Goal: Task Accomplishment & Management: Manage account settings

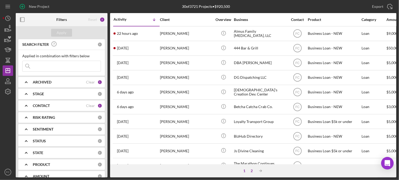
click at [250, 170] on div "2" at bounding box center [251, 171] width 7 height 4
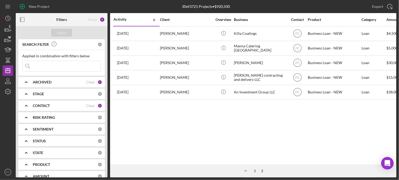
click at [256, 170] on div "1" at bounding box center [254, 171] width 7 height 4
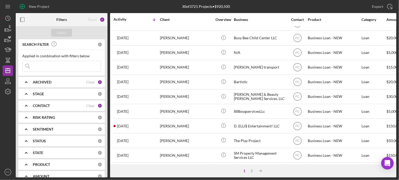
scroll to position [52, 0]
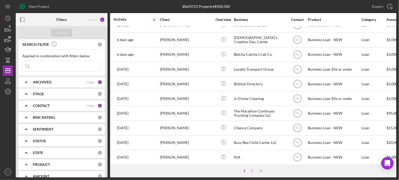
click at [45, 64] on input at bounding box center [62, 66] width 78 height 10
type input "herd"
click at [60, 31] on div "Apply" at bounding box center [62, 33] width 10 height 8
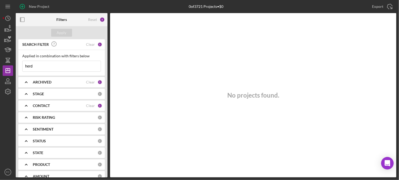
click at [43, 84] on b "ARCHIVED" at bounding box center [42, 82] width 19 height 4
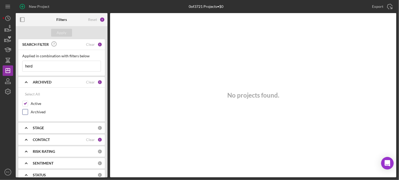
click at [26, 112] on input "Archived" at bounding box center [25, 111] width 5 height 5
checkbox input "true"
click at [66, 32] on div "Apply" at bounding box center [62, 33] width 10 height 8
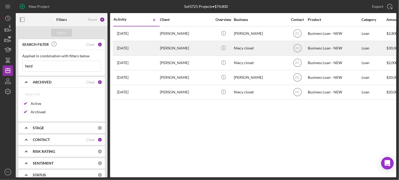
click at [201, 49] on div "[PERSON_NAME]" at bounding box center [186, 48] width 52 height 14
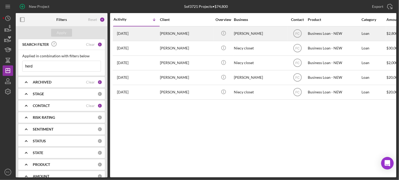
click at [190, 36] on div "[PERSON_NAME]" at bounding box center [186, 34] width 52 height 14
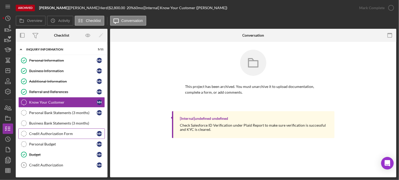
scroll to position [56, 0]
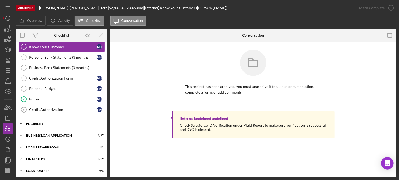
click at [41, 124] on div "Icon/Expander ELIGIBILITY 1 / 4" at bounding box center [62, 124] width 92 height 10
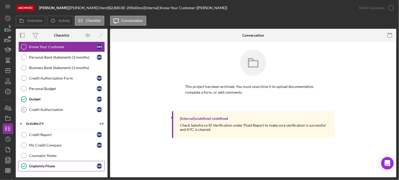
scroll to position [100, 0]
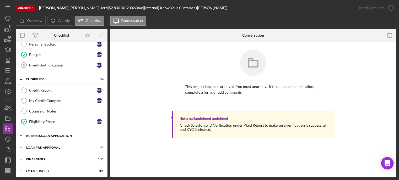
click at [38, 134] on div "BUSINESS LOAN APPLICATION" at bounding box center [63, 135] width 75 height 3
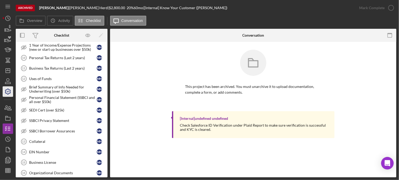
scroll to position [152, 0]
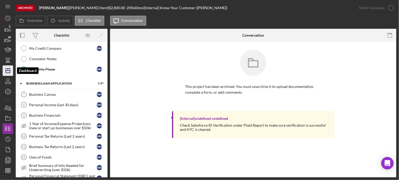
click at [8, 71] on icon "Icon/Dashboard" at bounding box center [7, 70] width 13 height 13
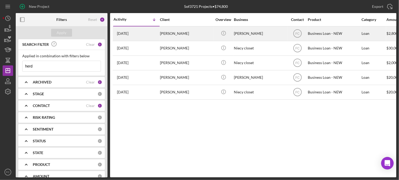
click at [145, 31] on div "2 weeks ago Marnice Herd" at bounding box center [136, 34] width 46 height 14
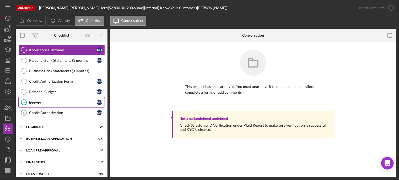
scroll to position [56, 0]
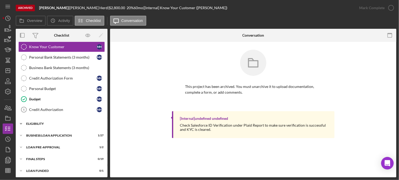
click at [43, 124] on div "Icon/Expander ELIGIBILITY 1 / 4" at bounding box center [62, 124] width 92 height 10
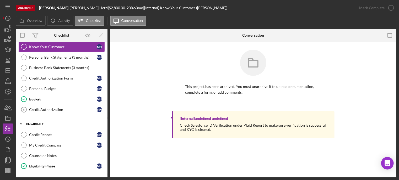
scroll to position [100, 0]
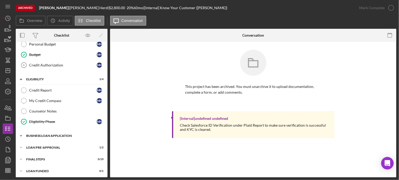
click at [42, 134] on div "BUSINESS LOAN APPLICATION" at bounding box center [63, 135] width 75 height 3
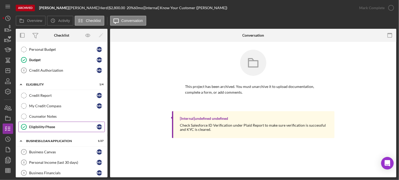
scroll to position [0, 0]
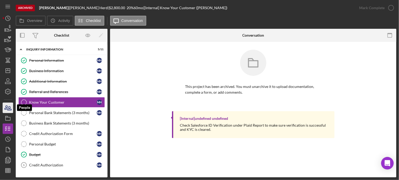
click at [10, 108] on icon "button" at bounding box center [7, 107] width 13 height 13
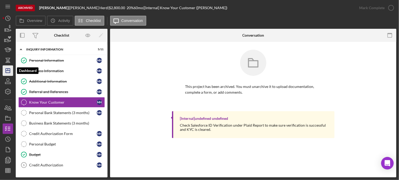
click at [7, 69] on icon "Icon/Dashboard" at bounding box center [7, 70] width 13 height 13
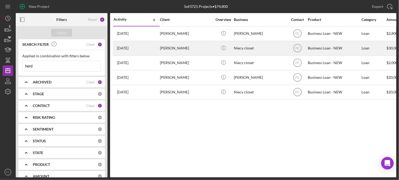
click at [201, 49] on div "[PERSON_NAME]" at bounding box center [186, 48] width 52 height 14
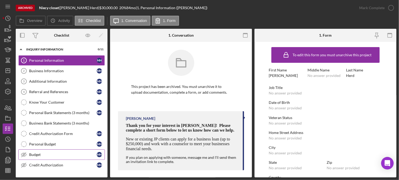
scroll to position [56, 0]
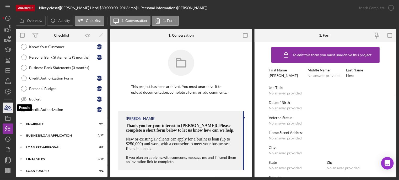
click at [6, 109] on icon "button" at bounding box center [6, 108] width 3 height 4
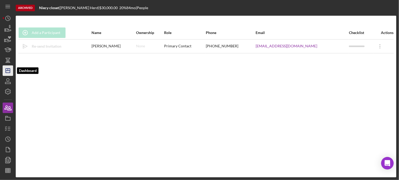
click at [10, 69] on icon "Icon/Dashboard" at bounding box center [7, 70] width 13 height 13
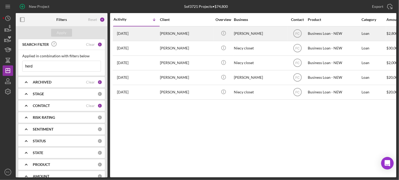
click at [152, 34] on div "2 weeks ago Marnice Herd" at bounding box center [136, 34] width 46 height 14
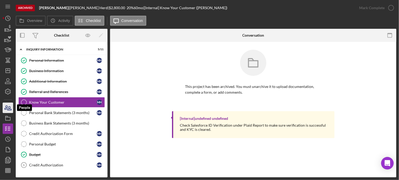
click at [10, 106] on icon "button" at bounding box center [7, 107] width 13 height 13
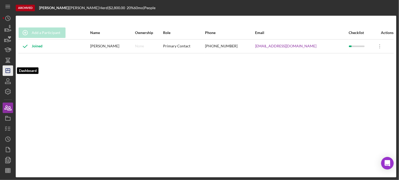
click at [9, 70] on icon "Icon/Dashboard" at bounding box center [7, 70] width 13 height 13
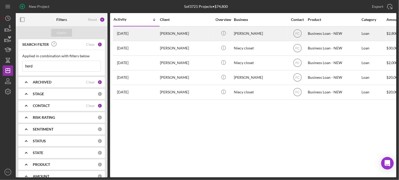
click at [152, 35] on div "2 weeks ago Marnice Herd" at bounding box center [136, 34] width 46 height 14
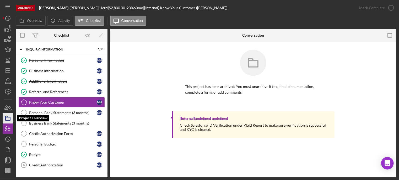
click at [8, 114] on icon "button" at bounding box center [7, 118] width 13 height 13
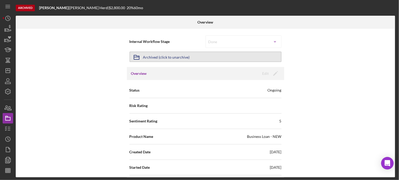
click at [188, 58] on button "Icon/Archived Archived (click to unarchive)" at bounding box center [205, 57] width 152 height 10
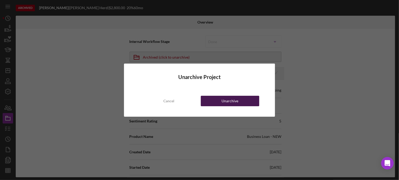
click at [216, 101] on button "Unarchive" at bounding box center [230, 101] width 58 height 10
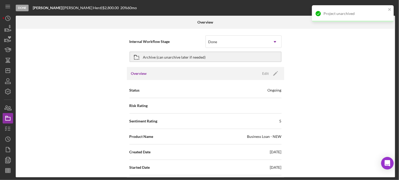
drag, startPoint x: 367, startPoint y: 12, endPoint x: 374, endPoint y: 8, distance: 8.4
drag, startPoint x: 374, startPoint y: 8, endPoint x: 390, endPoint y: 9, distance: 15.7
click at [390, 9] on icon "close" at bounding box center [390, 9] width 4 height 4
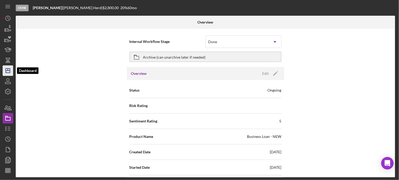
click at [11, 68] on icon "Icon/Dashboard" at bounding box center [7, 70] width 13 height 13
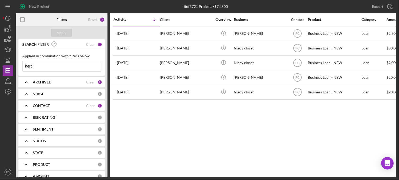
click at [41, 82] on b "ARCHIVED" at bounding box center [42, 82] width 19 height 4
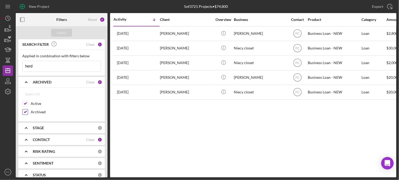
click at [26, 110] on input "Archived" at bounding box center [25, 111] width 5 height 5
checkbox input "false"
click at [40, 67] on input "herd" at bounding box center [62, 66] width 78 height 10
type input "h"
click at [63, 34] on div "Apply" at bounding box center [62, 33] width 10 height 8
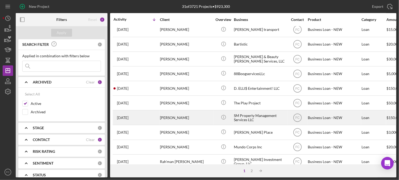
scroll to position [236, 0]
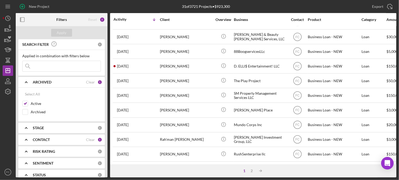
click at [45, 64] on input at bounding box center [62, 66] width 78 height 10
type input "miracle"
click at [61, 33] on div "Apply" at bounding box center [62, 33] width 10 height 8
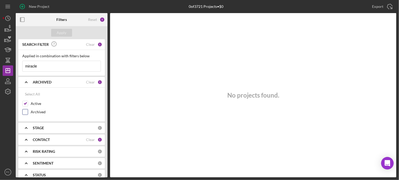
click at [26, 110] on input "Archived" at bounding box center [25, 111] width 5 height 5
checkbox input "true"
click at [67, 34] on button "Apply" at bounding box center [61, 33] width 21 height 8
click at [45, 66] on input "miracle" at bounding box center [62, 66] width 78 height 10
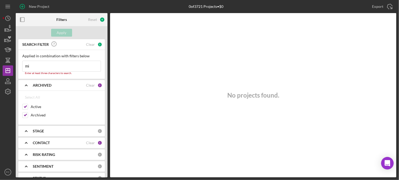
type input "m"
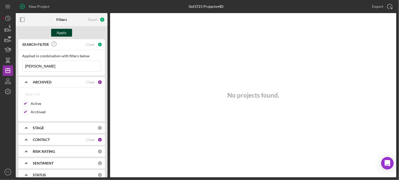
click at [60, 32] on div "Apply" at bounding box center [62, 33] width 10 height 8
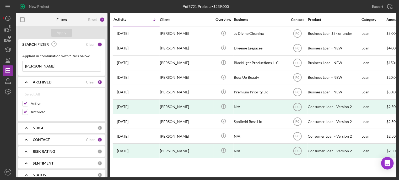
click at [46, 65] on input "jones" at bounding box center [62, 66] width 78 height 10
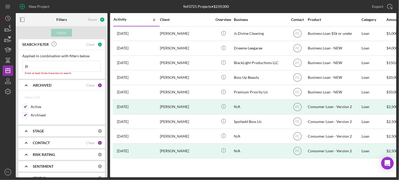
type input "j"
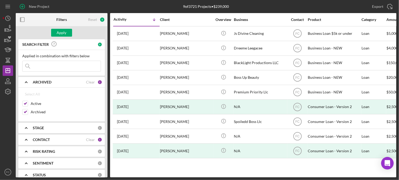
click at [28, 140] on icon "Icon/Expander" at bounding box center [26, 139] width 13 height 13
click at [30, 151] on div "Select All" at bounding box center [32, 152] width 15 height 10
checkbox input "true"
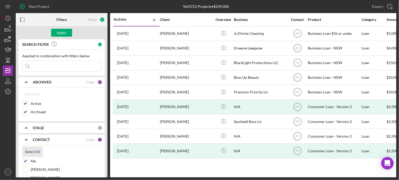
checkbox input "true"
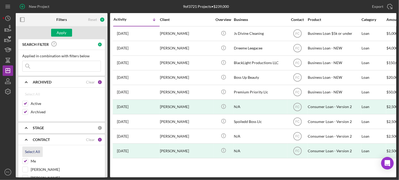
checkbox input "true"
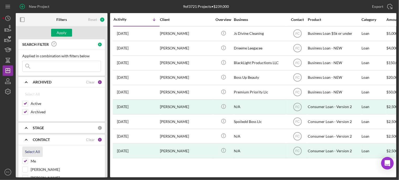
checkbox input "true"
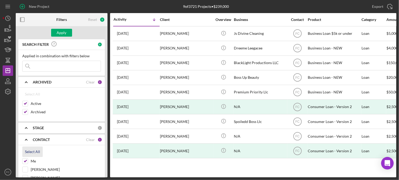
checkbox input "true"
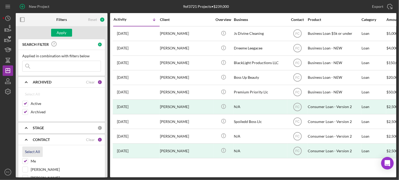
checkbox input "true"
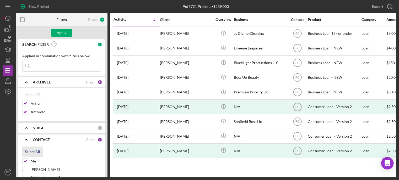
checkbox input "true"
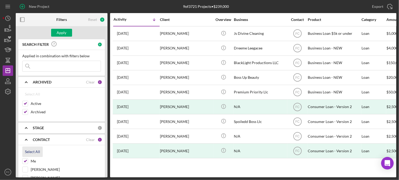
checkbox input "true"
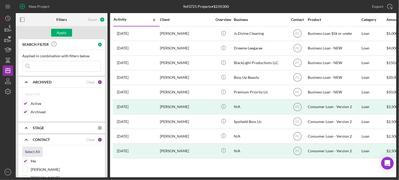
checkbox input "true"
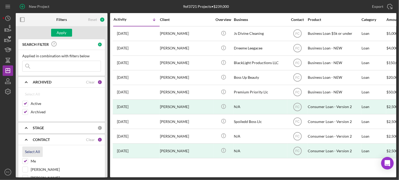
checkbox input "true"
click at [32, 63] on icon at bounding box center [28, 66] width 10 height 10
click at [36, 65] on input at bounding box center [62, 66] width 78 height 10
click at [59, 32] on div "Apply" at bounding box center [62, 33] width 10 height 8
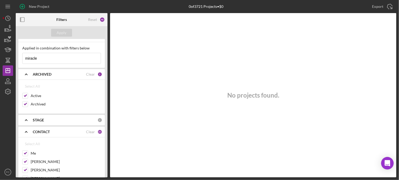
scroll to position [8, 0]
click at [57, 58] on input "miracle" at bounding box center [62, 58] width 78 height 10
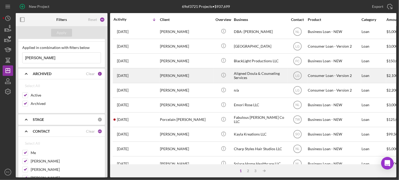
scroll to position [131, 0]
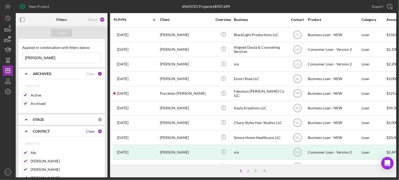
type input "miracle jones"
click at [89, 130] on div "Clear" at bounding box center [90, 131] width 9 height 4
checkbox input "false"
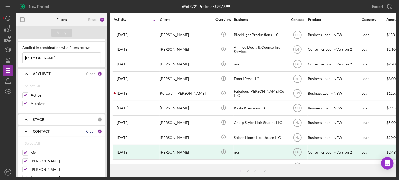
checkbox input "false"
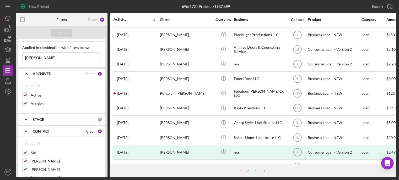
checkbox input "false"
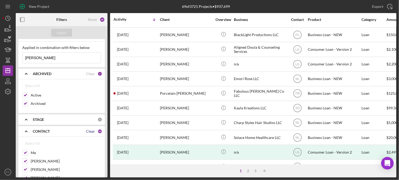
checkbox input "false"
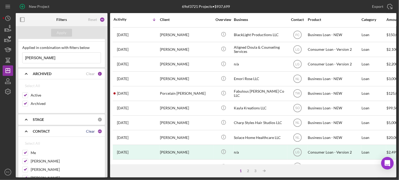
checkbox input "false"
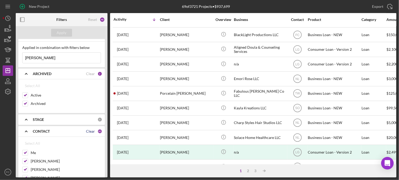
checkbox input "false"
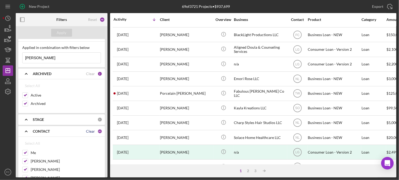
checkbox input "false"
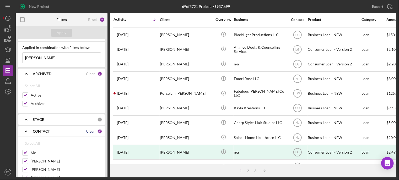
checkbox input "false"
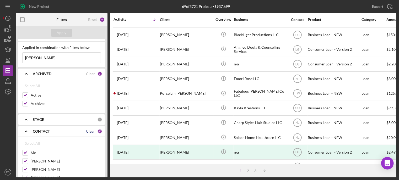
checkbox input "false"
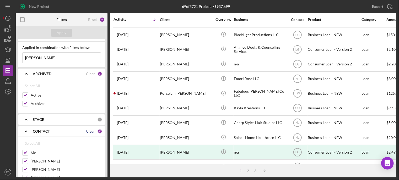
checkbox input "false"
click at [24, 152] on input "Me" at bounding box center [25, 152] width 5 height 5
checkbox input "true"
click at [60, 32] on div "Apply" at bounding box center [62, 33] width 10 height 8
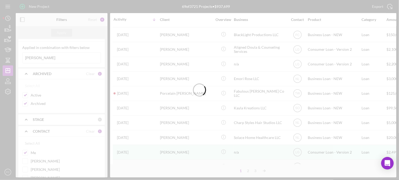
scroll to position [0, 0]
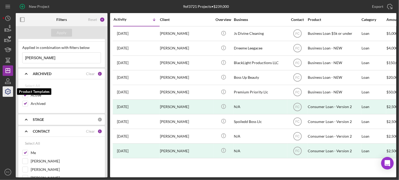
click at [7, 91] on icon "button" at bounding box center [7, 91] width 13 height 13
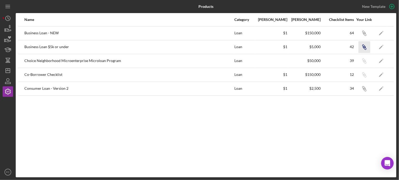
click at [363, 36] on icon "button" at bounding box center [364, 33] width 3 height 3
click at [5, 71] on icon "Icon/Dashboard" at bounding box center [7, 70] width 13 height 13
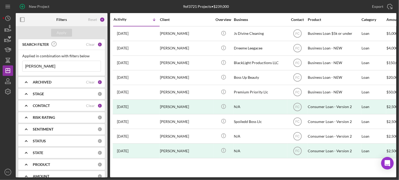
click at [60, 69] on input "miracle jones" at bounding box center [62, 66] width 78 height 10
type input "m"
click at [58, 32] on div "Apply" at bounding box center [62, 33] width 10 height 8
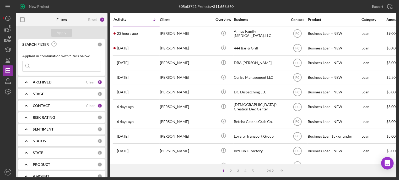
click at [40, 104] on b "CONTACT" at bounding box center [41, 106] width 17 height 4
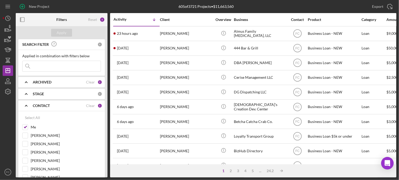
click at [43, 80] on b "ARCHIVED" at bounding box center [42, 82] width 19 height 4
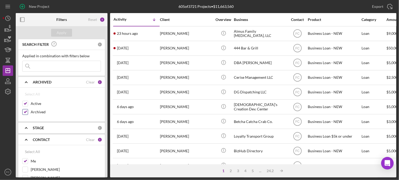
click at [23, 112] on input "Archived" at bounding box center [25, 111] width 5 height 5
checkbox input "false"
click at [65, 31] on div "Apply" at bounding box center [62, 33] width 10 height 8
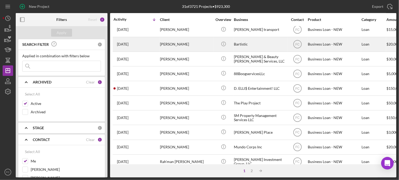
scroll to position [157, 0]
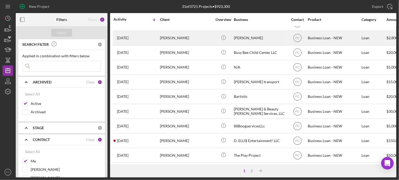
click at [198, 37] on div "[PERSON_NAME]" at bounding box center [186, 38] width 52 height 14
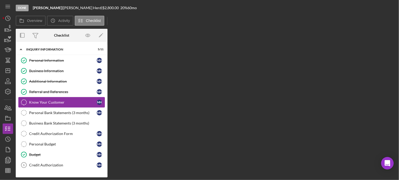
click at [52, 139] on link "Personal Budget Personal Budget M H" at bounding box center [61, 144] width 86 height 10
click at [43, 155] on div "Budget" at bounding box center [63, 155] width 68 height 4
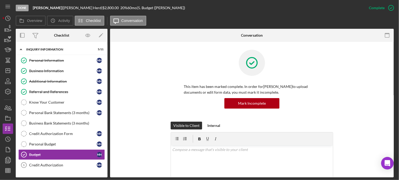
scroll to position [55, 0]
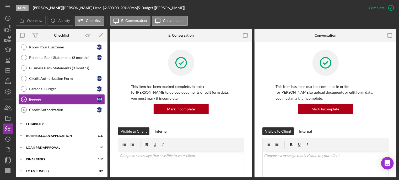
click at [40, 123] on div "ELIGIBILITY" at bounding box center [63, 124] width 75 height 3
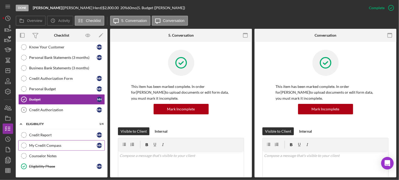
scroll to position [100, 0]
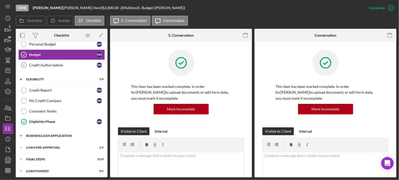
click at [36, 134] on div "BUSINESS LOAN APPLICATION" at bounding box center [63, 135] width 75 height 3
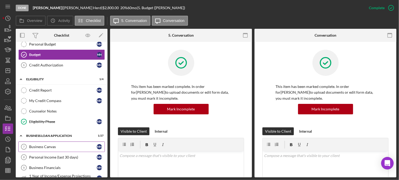
click at [40, 145] on div "Business Canvas" at bounding box center [63, 147] width 68 height 4
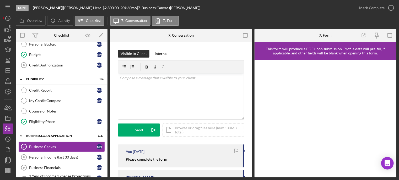
scroll to position [26, 0]
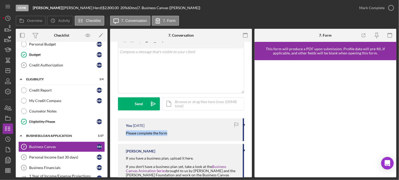
drag, startPoint x: 125, startPoint y: 134, endPoint x: 168, endPoint y: 134, distance: 43.5
click at [168, 134] on div "You 2 weeks ago Please complete the form" at bounding box center [181, 129] width 126 height 23
copy mark "Please complete the form"
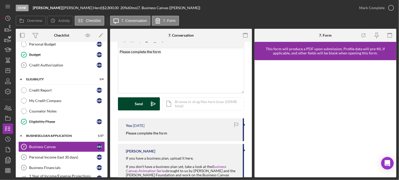
click at [140, 104] on div "Send" at bounding box center [139, 103] width 8 height 13
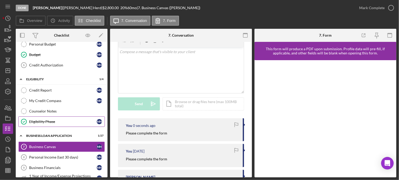
scroll to position [152, 0]
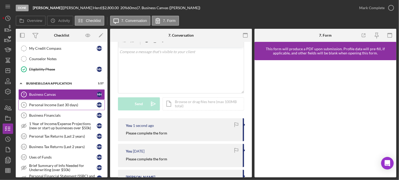
click at [45, 100] on link "Personal Income (last 30 days) 8 Personal Income (last 30 days) M H" at bounding box center [61, 105] width 86 height 10
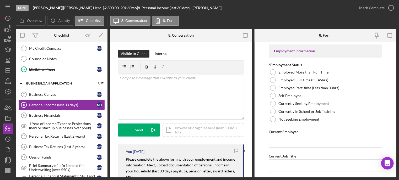
scroll to position [52, 0]
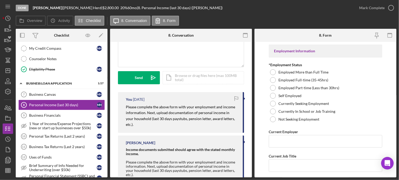
drag, startPoint x: 137, startPoint y: 107, endPoint x: 211, endPoint y: 118, distance: 75.0
click at [235, 123] on div "You 2 weeks ago Please complete the above form with your employment and income …" at bounding box center [181, 112] width 126 height 41
copy mark "Please complete the above form with your employment and income information. Nex…"
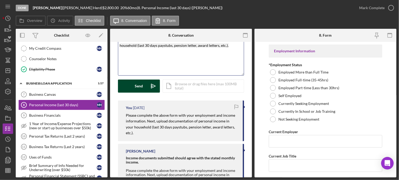
click at [137, 86] on div "Send" at bounding box center [139, 86] width 8 height 13
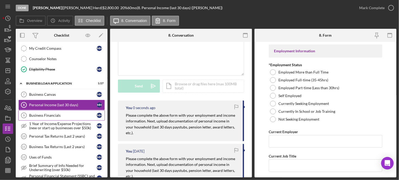
click at [52, 115] on div "Business Financials" at bounding box center [63, 115] width 68 height 4
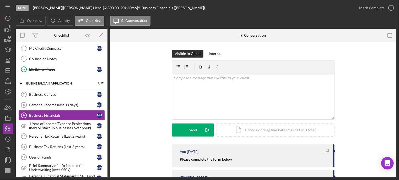
scroll to position [56, 0]
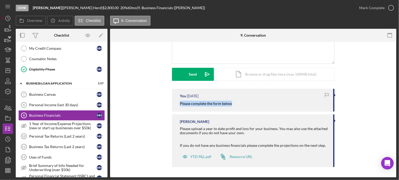
drag, startPoint x: 177, startPoint y: 103, endPoint x: 236, endPoint y: 106, distance: 58.5
click at [236, 106] on div "You 2 weeks ago Please complete the form below" at bounding box center [253, 100] width 162 height 23
copy mark "Please complete the form below"
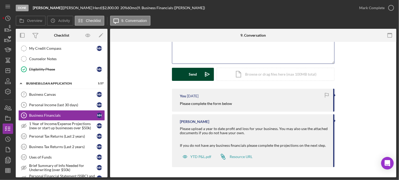
scroll to position [32, 0]
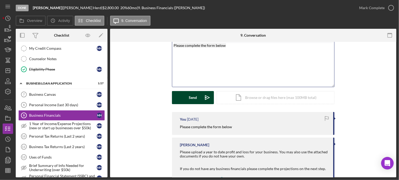
click at [185, 100] on button "Send Icon/icon-invite-send" at bounding box center [193, 97] width 42 height 13
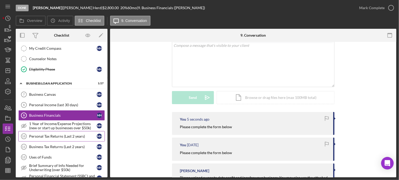
click at [46, 134] on div "Personal Tax Returns (Last 2 years)" at bounding box center [63, 136] width 68 height 4
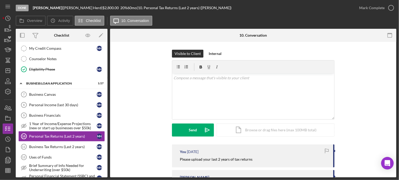
scroll to position [26, 0]
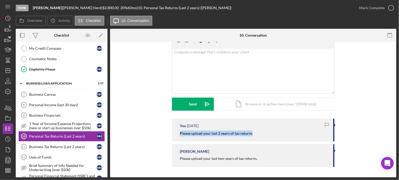
drag, startPoint x: 178, startPoint y: 132, endPoint x: 253, endPoint y: 134, distance: 75.2
click at [253, 134] on div "You 2 weeks ago Please upload your last 2 years of tax returns" at bounding box center [253, 130] width 162 height 23
copy mark "Please upload your last 2 years of tax returns"
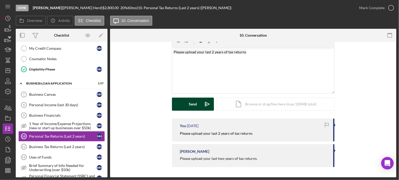
click at [181, 104] on button "Send Icon/icon-invite-send" at bounding box center [193, 104] width 42 height 13
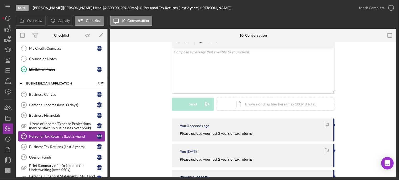
drag, startPoint x: 35, startPoint y: 145, endPoint x: 58, endPoint y: 129, distance: 28.0
click at [35, 145] on div "Business Tax Returns (Last 2 years)" at bounding box center [63, 147] width 68 height 4
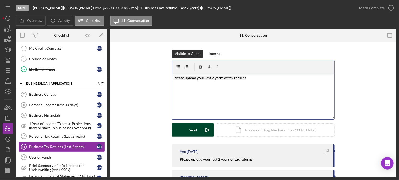
click at [181, 131] on button "Send Icon/icon-invite-send" at bounding box center [193, 130] width 42 height 13
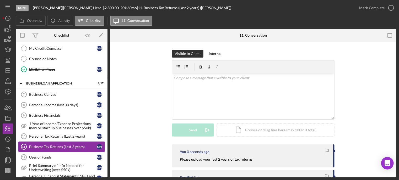
scroll to position [179, 0]
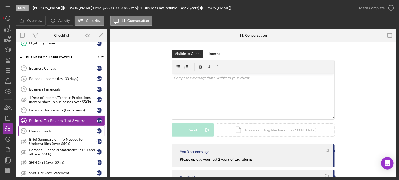
click at [44, 130] on div "Uses of Funds" at bounding box center [63, 131] width 68 height 4
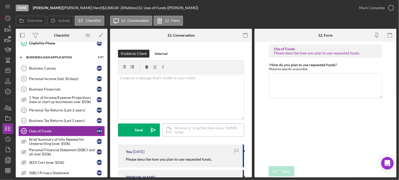
scroll to position [26, 0]
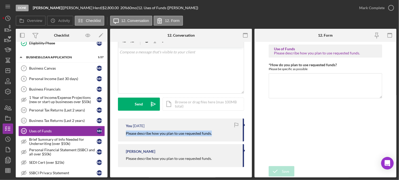
drag, startPoint x: 123, startPoint y: 133, endPoint x: 212, endPoint y: 135, distance: 89.3
click at [212, 135] on div "You 2 weeks ago Please describe how you plan to use requested funds." at bounding box center [181, 130] width 126 height 23
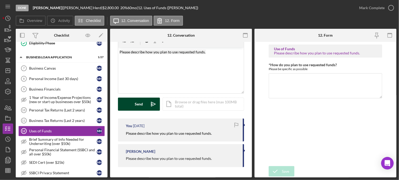
click at [130, 102] on button "Send Icon/icon-invite-send" at bounding box center [139, 104] width 42 height 13
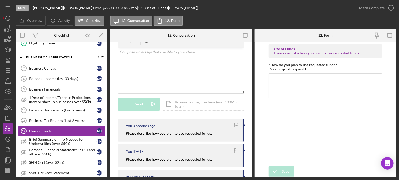
scroll to position [231, 0]
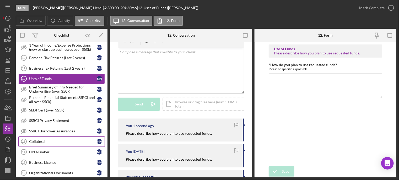
click at [38, 140] on div "Collateral" at bounding box center [63, 142] width 68 height 4
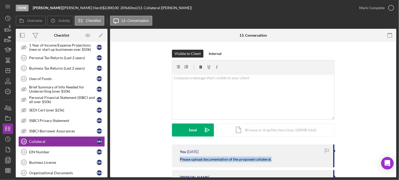
drag, startPoint x: 177, startPoint y: 160, endPoint x: 278, endPoint y: 163, distance: 101.1
click at [284, 164] on div "You 2 weeks ago Please upload documentation of the proposed collateral." at bounding box center [253, 156] width 162 height 23
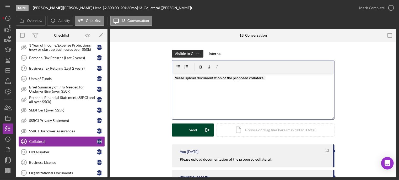
click at [191, 131] on div "Send" at bounding box center [193, 130] width 8 height 13
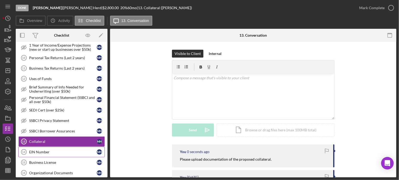
click at [60, 150] on div "EIN Number" at bounding box center [63, 152] width 68 height 4
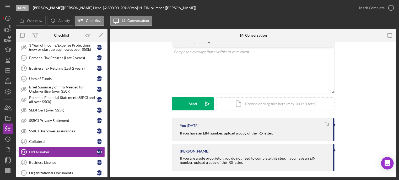
scroll to position [30, 0]
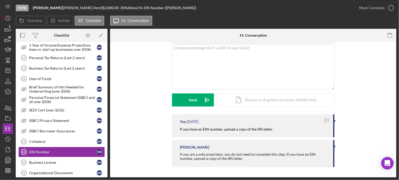
drag, startPoint x: 176, startPoint y: 128, endPoint x: 279, endPoint y: 126, distance: 102.4
click at [279, 126] on div "You 2 weeks ago If you have an EIN number, upload a copy of the IRS letter." at bounding box center [253, 125] width 162 height 23
copy mark "If you have an EIN number, upload a copy of the IRS letter."
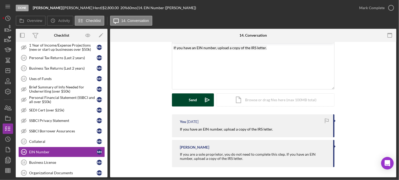
click at [199, 99] on button "Send Icon/icon-invite-send" at bounding box center [193, 99] width 42 height 13
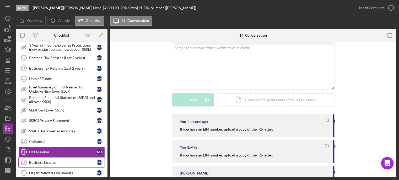
click at [43, 161] on div "Business License" at bounding box center [63, 163] width 68 height 4
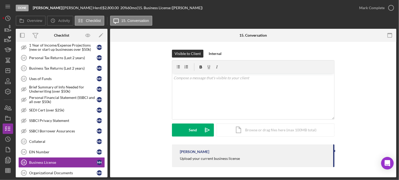
scroll to position [283, 0]
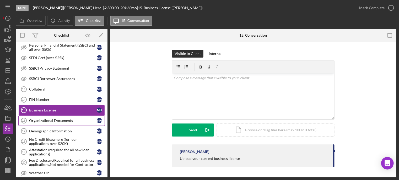
click at [47, 119] on div "Organizational Documents" at bounding box center [63, 121] width 68 height 4
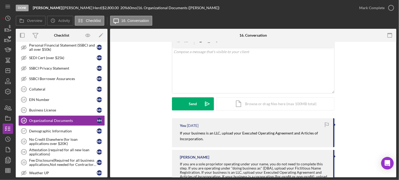
scroll to position [52, 0]
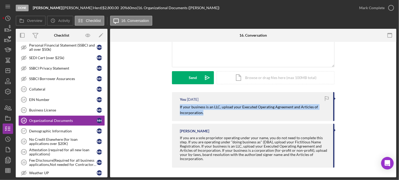
drag, startPoint x: 177, startPoint y: 104, endPoint x: 227, endPoint y: 111, distance: 50.1
click at [241, 118] on div "You 2 weeks ago If your business is an LLC, upload your Executed Operating Agre…" at bounding box center [253, 106] width 162 height 29
copy mark "If your business is an LLC, upload your Executed Operating Agreement and Articl…"
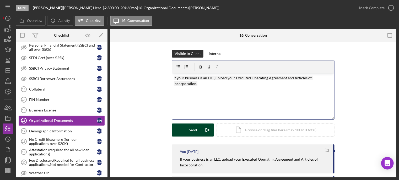
click at [187, 129] on button "Send Icon/icon-invite-send" at bounding box center [193, 130] width 42 height 13
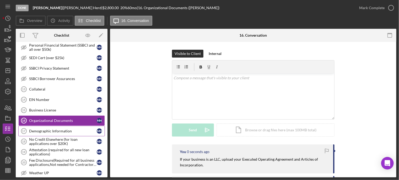
click at [49, 129] on div "Demographic Information" at bounding box center [63, 131] width 68 height 4
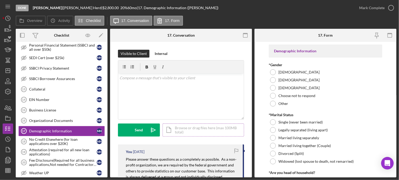
scroll to position [26, 0]
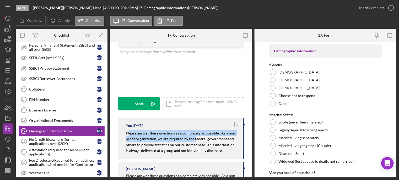
drag, startPoint x: 131, startPoint y: 133, endPoint x: 197, endPoint y: 142, distance: 66.3
click at [197, 142] on p "Please answer these questions as a completely as possible. As a non-profit orga…" at bounding box center [182, 142] width 112 height 24
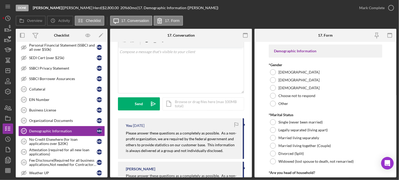
drag, startPoint x: 129, startPoint y: 147, endPoint x: 130, endPoint y: 143, distance: 3.5
click at [130, 145] on mark "Please answer these questions as a completely as possible. As a non-profit orga…" at bounding box center [181, 142] width 111 height 22
drag, startPoint x: 135, startPoint y: 131, endPoint x: 215, endPoint y: 149, distance: 82.5
click at [218, 150] on div "You 2 weeks ago Please answer these questions as a completely as possible. As a…" at bounding box center [181, 138] width 126 height 41
copy mark "Please answer these questions as a completely as possible. As a non-profit orga…"
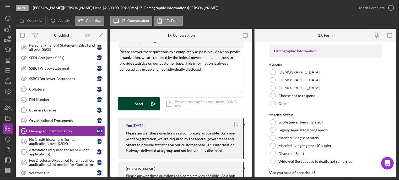
click at [144, 105] on button "Send Icon/icon-invite-send" at bounding box center [139, 103] width 42 height 13
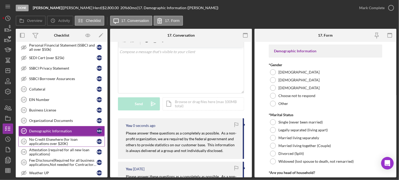
click at [42, 139] on div "No Credit Elsewhere (for loan applications over $20K)" at bounding box center [63, 141] width 68 height 8
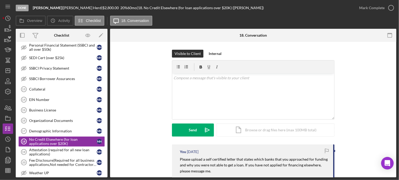
scroll to position [26, 0]
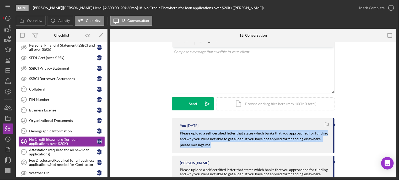
drag, startPoint x: 178, startPoint y: 133, endPoint x: 214, endPoint y: 146, distance: 38.0
click at [214, 146] on div "You 2 weeks ago Please upload a self certified letter that states which banks t…" at bounding box center [253, 135] width 162 height 35
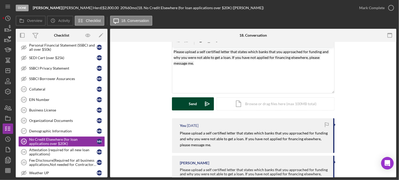
click at [192, 107] on div "Send" at bounding box center [193, 103] width 8 height 13
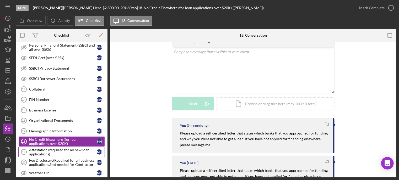
click at [43, 151] on div "Attestation (required for all new loan applications)" at bounding box center [63, 152] width 68 height 8
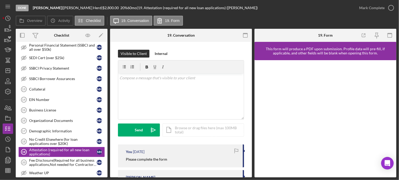
scroll to position [26, 0]
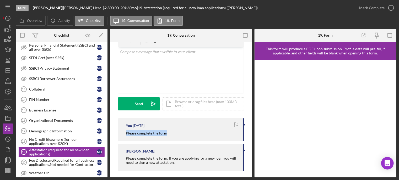
drag, startPoint x: 121, startPoint y: 133, endPoint x: 151, endPoint y: 131, distance: 29.7
click at [174, 133] on div "You 2 weeks ago Please complete the form" at bounding box center [181, 129] width 126 height 23
copy mark "Please complete the form"
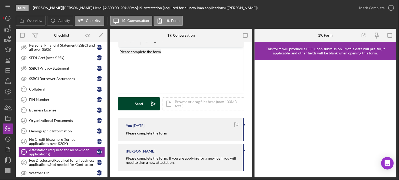
click at [140, 106] on div "Send" at bounding box center [139, 103] width 8 height 13
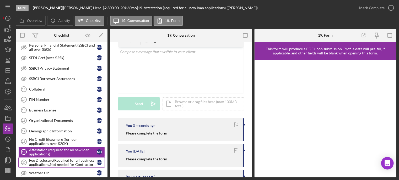
click at [43, 160] on div "Fee Disclosure(Required for all business applications,Not needed for Contractor…" at bounding box center [63, 162] width 68 height 8
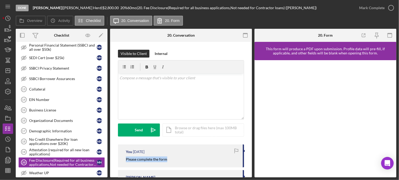
drag, startPoint x: 122, startPoint y: 159, endPoint x: 172, endPoint y: 159, distance: 50.0
click at [172, 159] on div "You 2 weeks ago Please complete the form" at bounding box center [181, 156] width 126 height 23
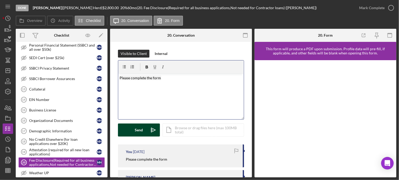
click at [143, 131] on button "Send Icon/icon-invite-send" at bounding box center [139, 130] width 42 height 13
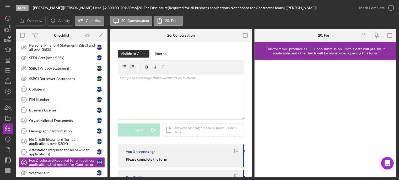
scroll to position [336, 0]
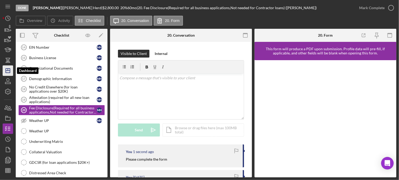
click at [8, 72] on icon "Icon/Dashboard" at bounding box center [7, 70] width 13 height 13
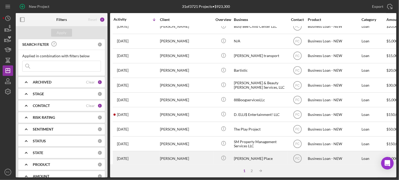
scroll to position [209, 0]
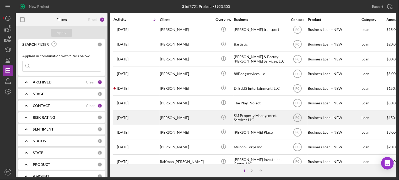
click at [149, 116] on div "4 weeks ago Marvin Williams" at bounding box center [136, 118] width 46 height 14
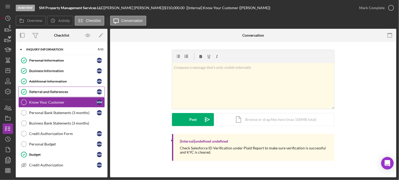
click at [54, 92] on div "Referral and References" at bounding box center [63, 92] width 68 height 4
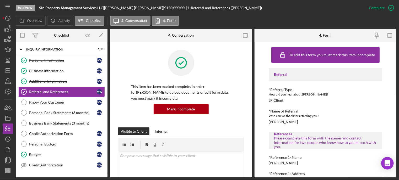
scroll to position [26, 0]
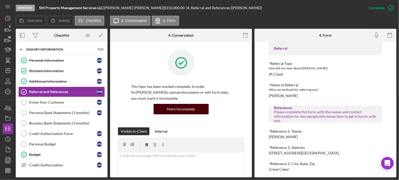
click at [176, 110] on div "Mark Incomplete" at bounding box center [181, 109] width 28 height 10
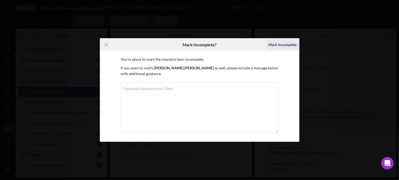
click at [287, 45] on div "Mark Incomplete" at bounding box center [282, 45] width 28 height 10
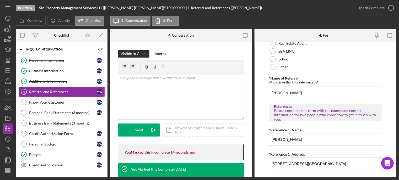
scroll to position [52, 0]
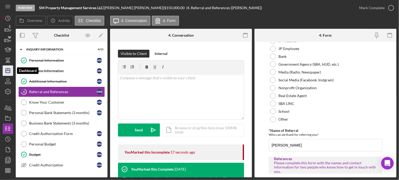
click at [9, 72] on icon "Icon/Dashboard" at bounding box center [7, 70] width 13 height 13
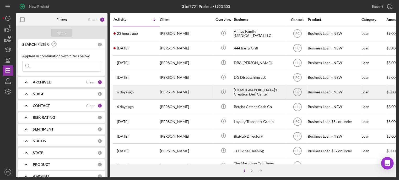
click at [159, 94] on div "6 days ago Regina Whittaker" at bounding box center [136, 92] width 46 height 14
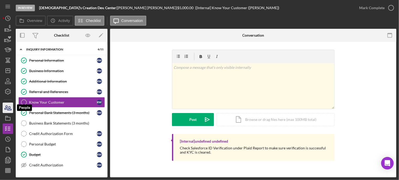
click at [9, 107] on icon "button" at bounding box center [7, 107] width 13 height 13
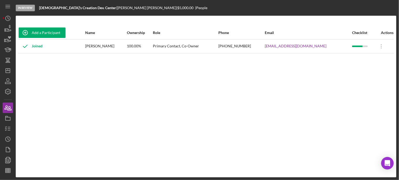
click at [34, 71] on div "Add a Participant Name Ownership Role Phone Email Checklist Actions Joined Regi…" at bounding box center [206, 96] width 380 height 141
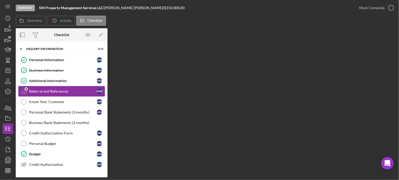
click at [67, 91] on div "Referral and References" at bounding box center [63, 91] width 68 height 4
click at [64, 100] on div "Know Your Customer" at bounding box center [63, 102] width 68 height 4
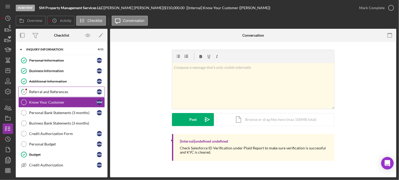
click at [61, 91] on div "Referral and References" at bounding box center [63, 92] width 68 height 4
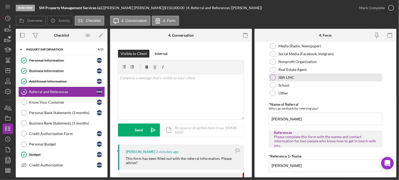
scroll to position [131, 0]
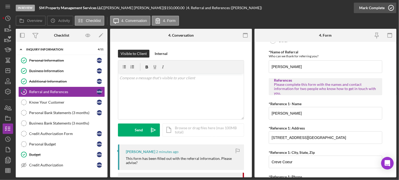
click at [390, 8] on icon "button" at bounding box center [390, 7] width 13 height 13
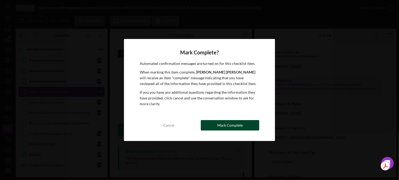
click at [222, 124] on div "Mark Complete" at bounding box center [229, 125] width 25 height 10
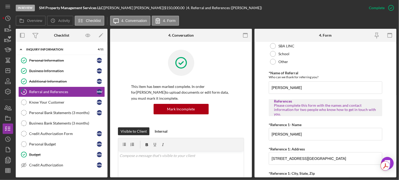
scroll to position [152, 0]
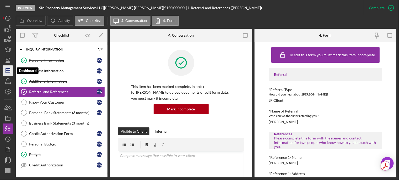
click at [7, 71] on line "button" at bounding box center [8, 71] width 4 height 0
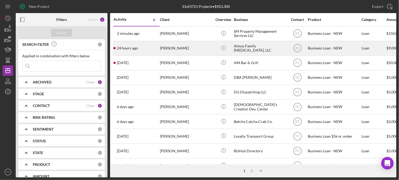
click at [205, 51] on div "[PERSON_NAME]" at bounding box center [186, 48] width 52 height 14
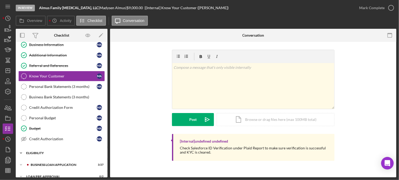
scroll to position [56, 0]
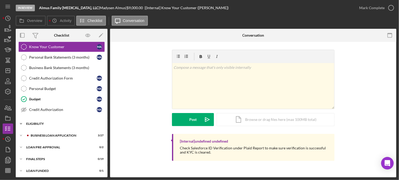
click at [53, 127] on div "Icon/Expander ELIGIBILITY 3 / 4" at bounding box center [62, 124] width 92 height 10
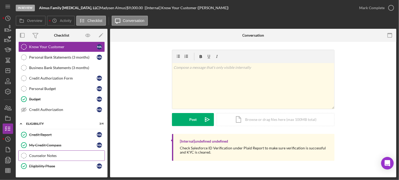
scroll to position [100, 0]
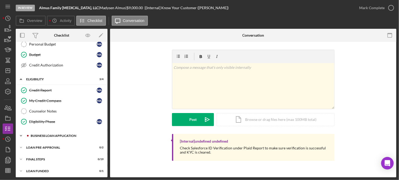
click at [46, 134] on div "BUSINESS LOAN APPLICATION" at bounding box center [66, 135] width 70 height 3
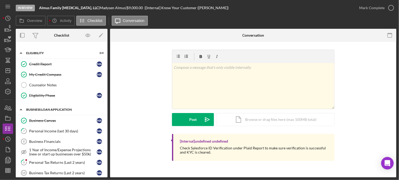
scroll to position [152, 0]
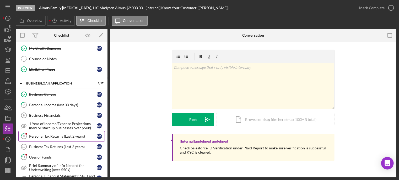
click at [43, 136] on div "Personal Tax Returns (Last 2 years)" at bounding box center [63, 136] width 68 height 4
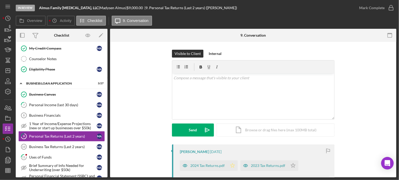
click at [230, 164] on icon "Icon/Star" at bounding box center [232, 166] width 10 height 10
click at [293, 166] on icon "Icon/Star" at bounding box center [293, 166] width 10 height 10
click at [389, 7] on icon "button" at bounding box center [390, 7] width 13 height 13
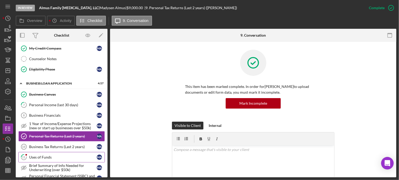
click at [44, 155] on div "Uses of Funds" at bounding box center [63, 157] width 68 height 4
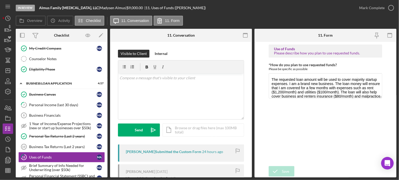
scroll to position [26, 0]
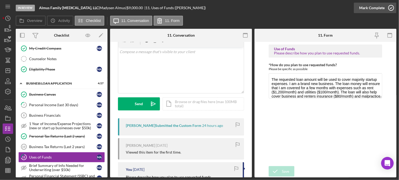
click at [391, 7] on icon "button" at bounding box center [390, 7] width 13 height 13
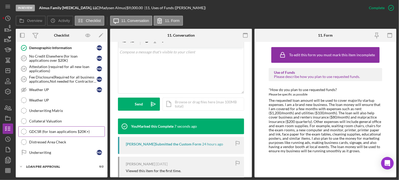
scroll to position [383, 0]
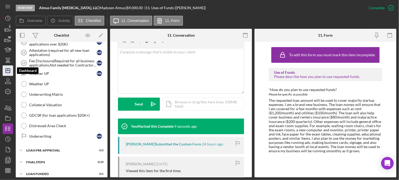
click at [9, 69] on icon "Icon/Dashboard" at bounding box center [7, 70] width 13 height 13
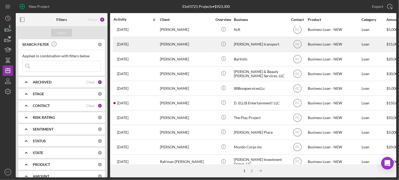
scroll to position [236, 0]
